Goal: Task Accomplishment & Management: Manage account settings

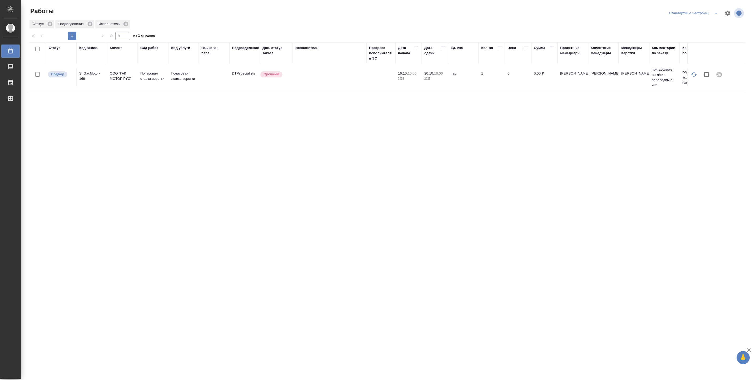
click at [310, 48] on div "Исполнитель" at bounding box center [306, 47] width 23 height 5
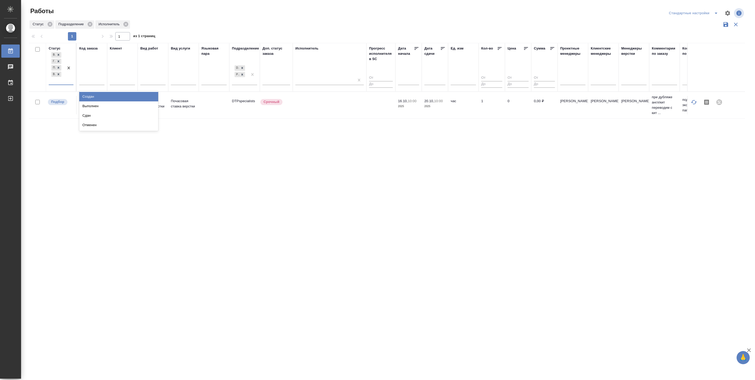
click at [73, 80] on div at bounding box center [68, 67] width 9 height 33
click at [85, 112] on div "Сдан" at bounding box center [118, 115] width 79 height 9
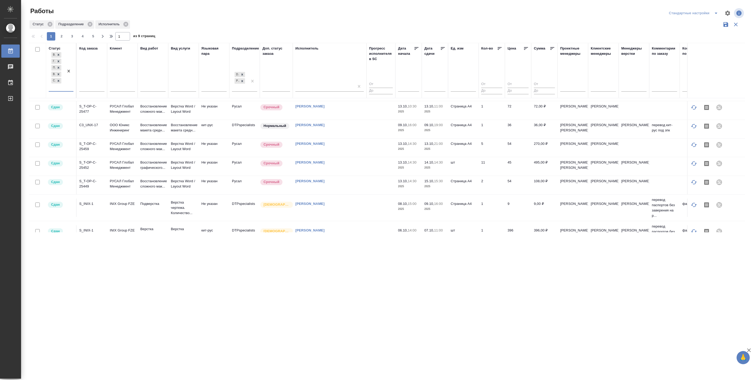
scroll to position [482, 0]
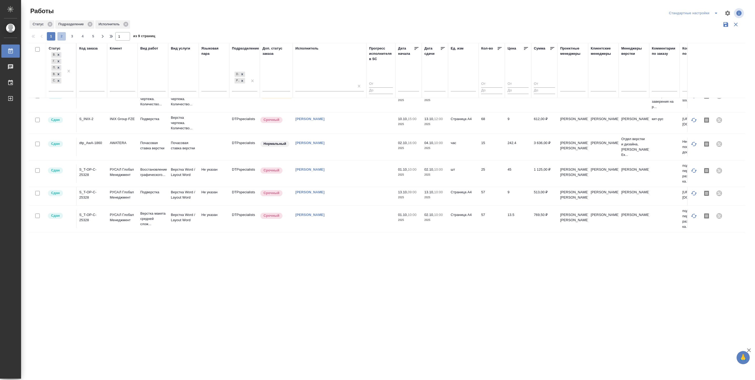
click at [61, 34] on span "2" at bounding box center [61, 36] width 8 height 5
type input "2"
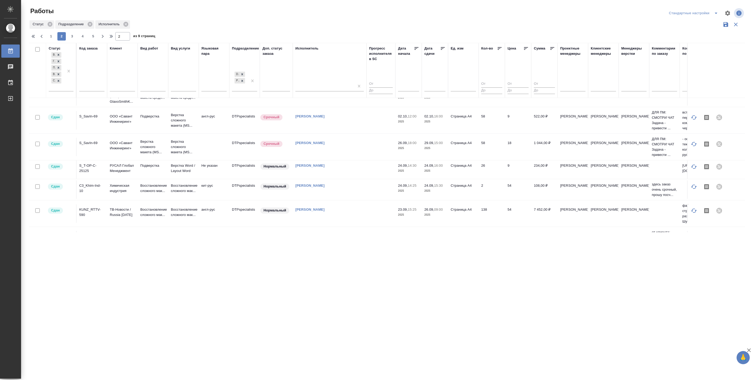
scroll to position [39, 0]
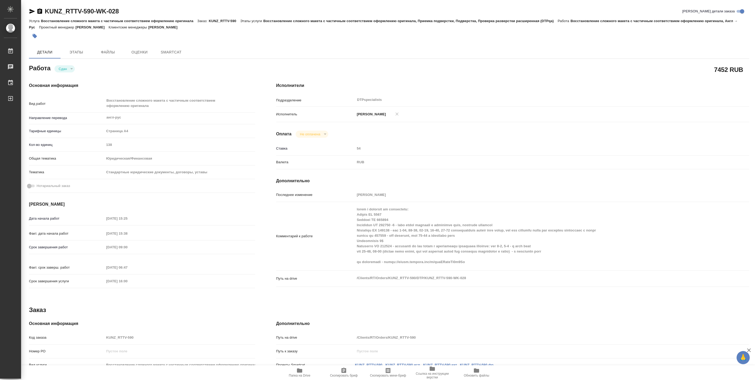
type textarea "x"
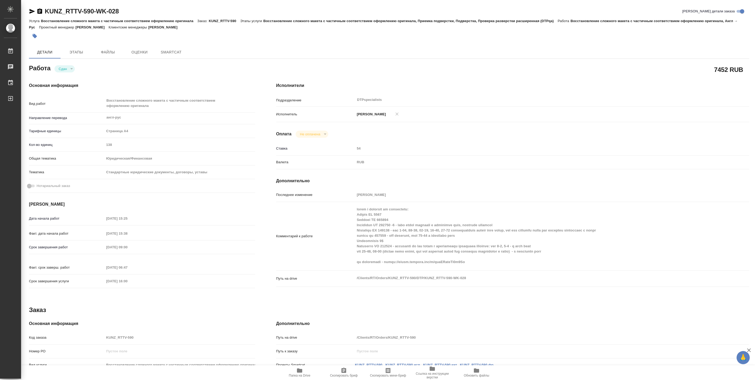
type textarea "x"
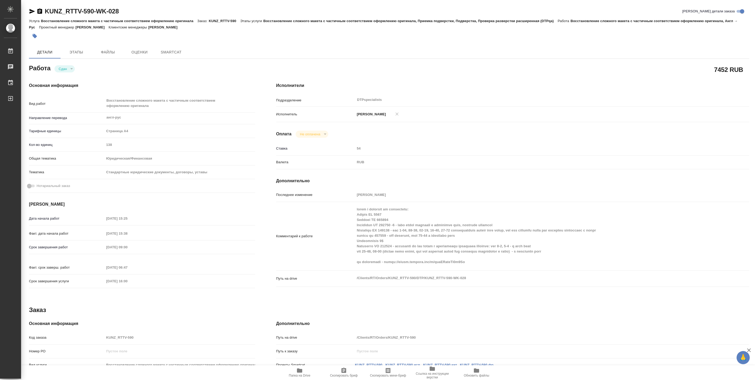
type textarea "x"
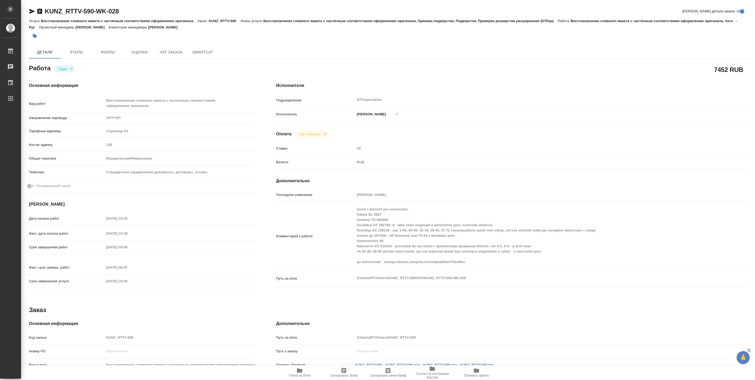
type textarea "x"
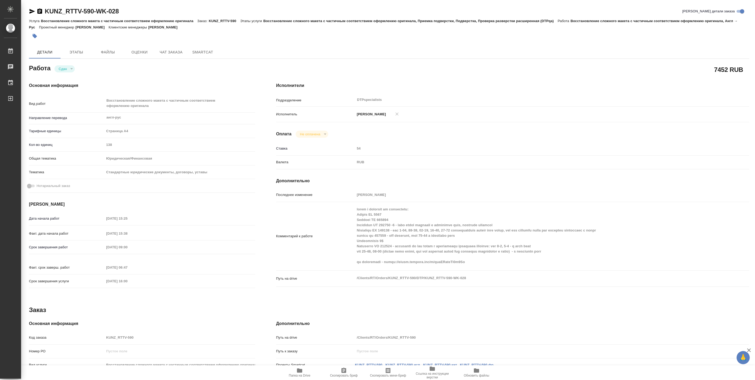
type textarea "x"
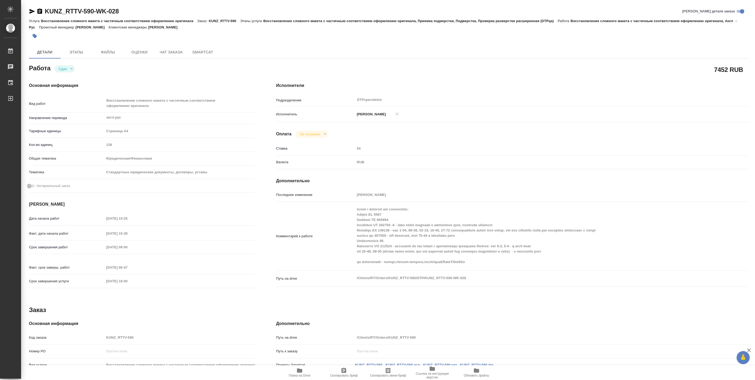
click at [302, 369] on icon "button" at bounding box center [299, 370] width 6 height 6
click at [73, 50] on span "Этапы" at bounding box center [76, 52] width 25 height 7
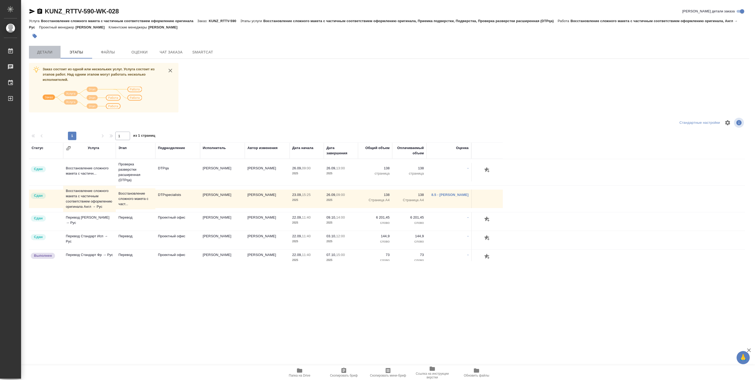
click at [46, 51] on span "Детали" at bounding box center [44, 52] width 25 height 7
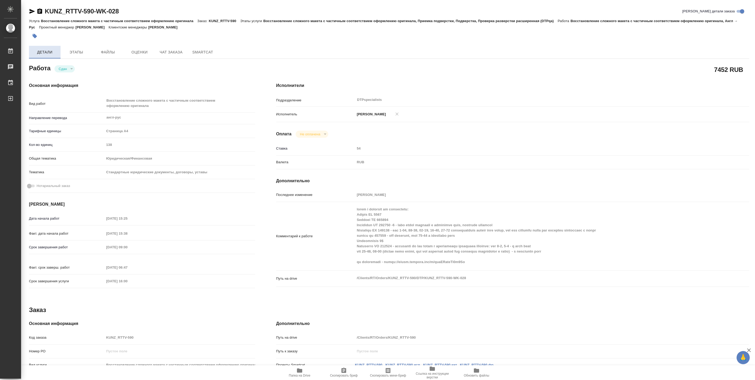
type textarea "x"
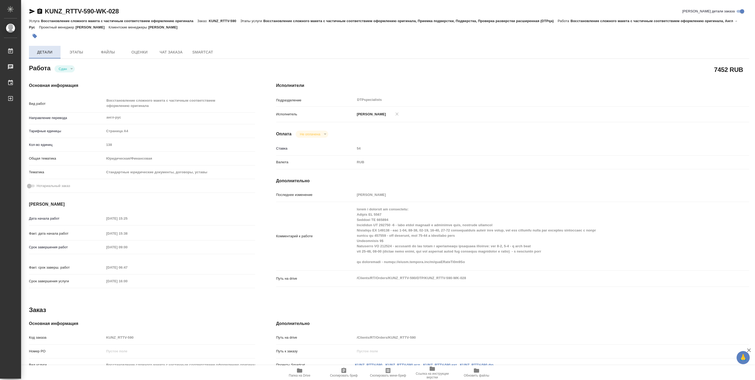
type textarea "x"
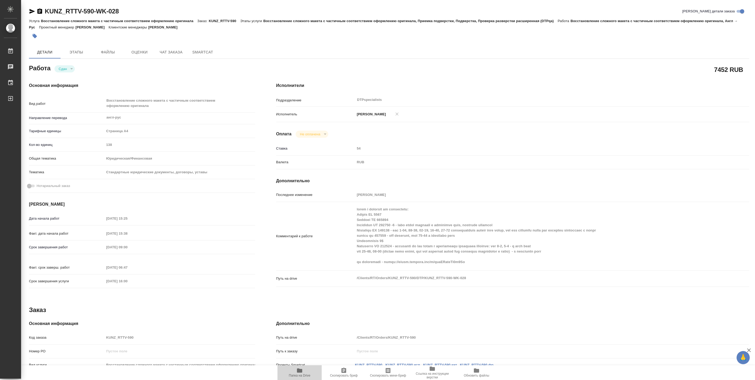
click at [300, 370] on icon "button" at bounding box center [299, 370] width 5 height 4
